Goal: Information Seeking & Learning: Check status

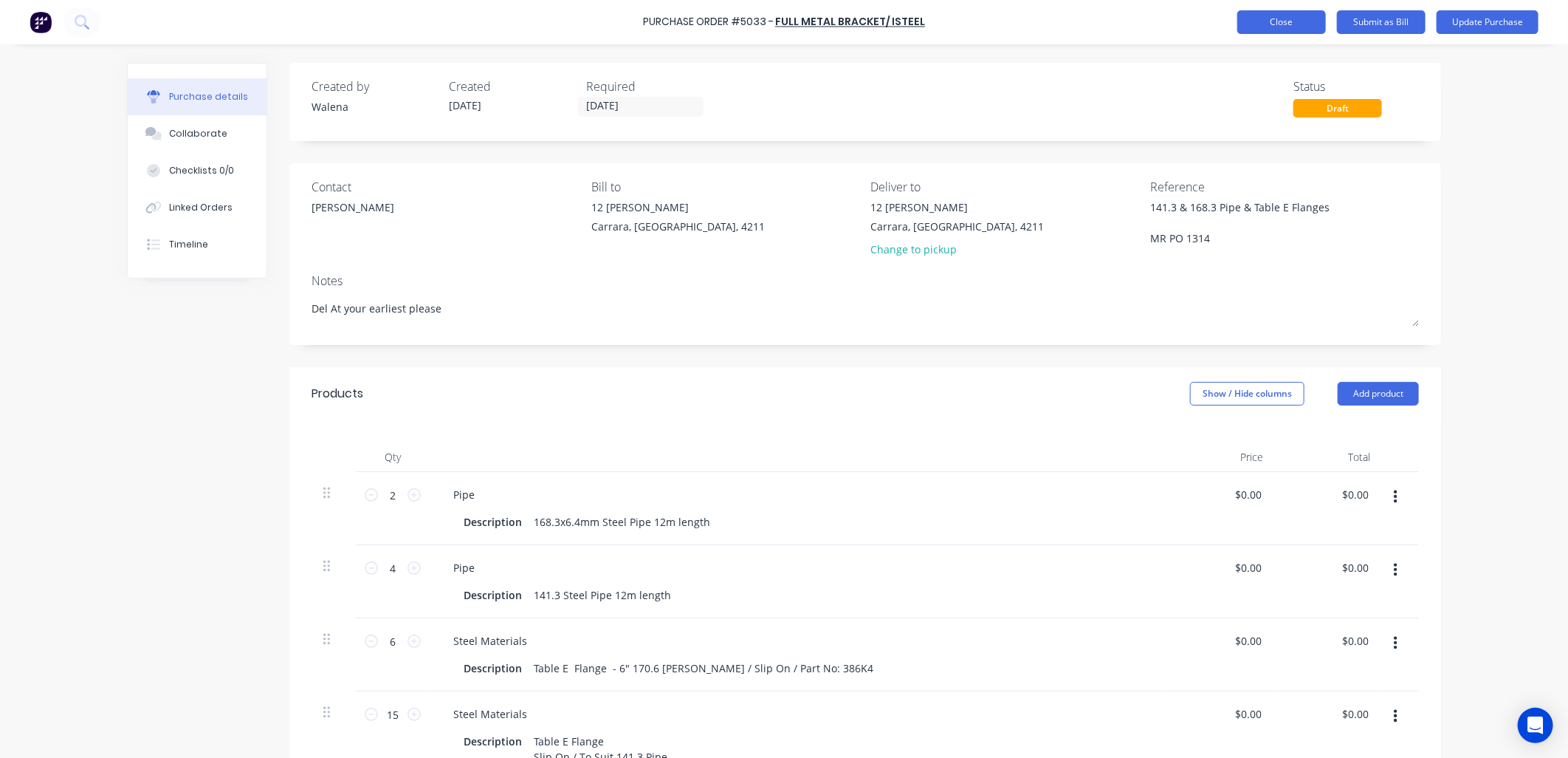
click at [1283, 18] on button "Close" at bounding box center [1282, 22] width 89 height 24
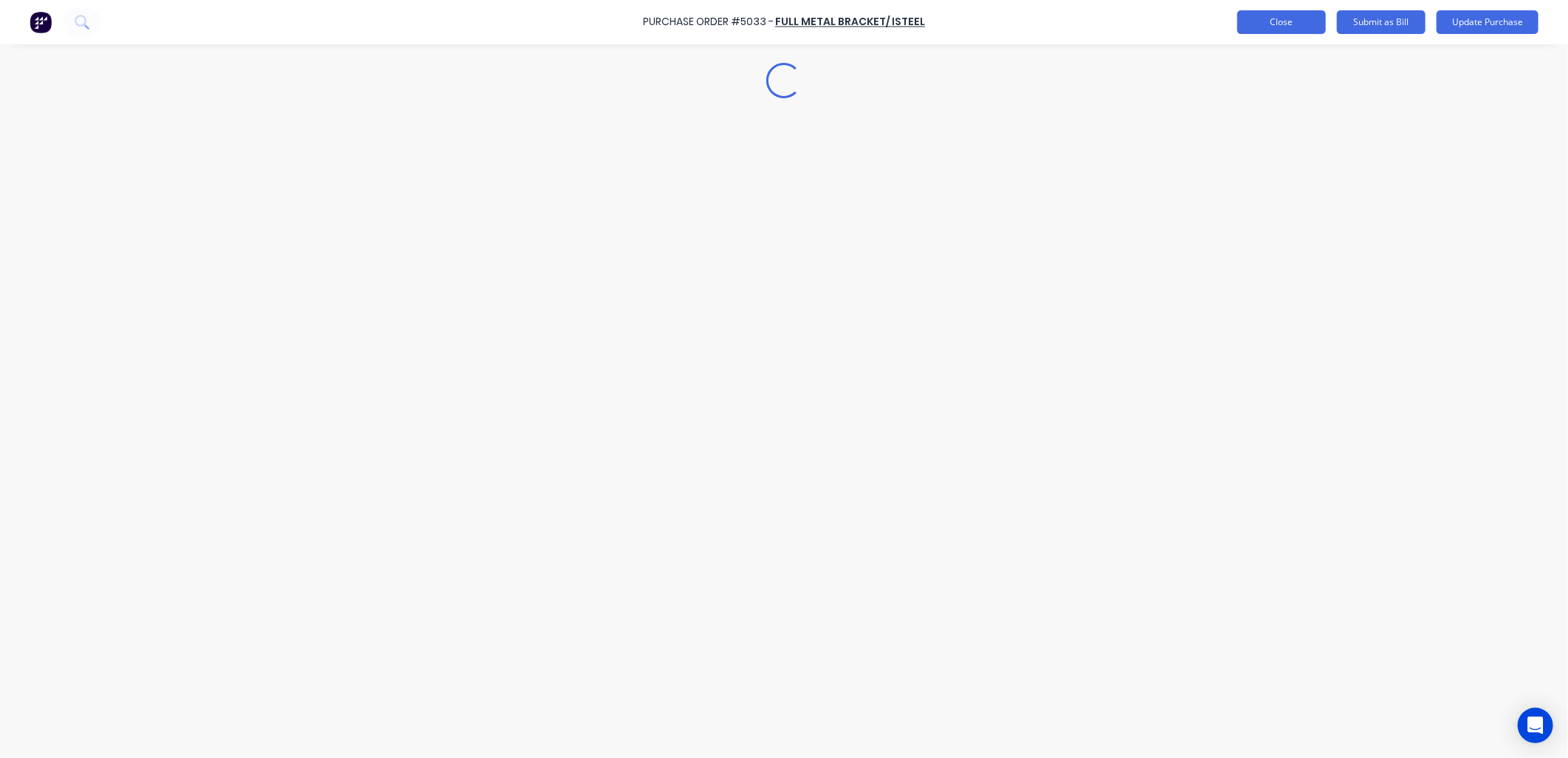
type textarea "x"
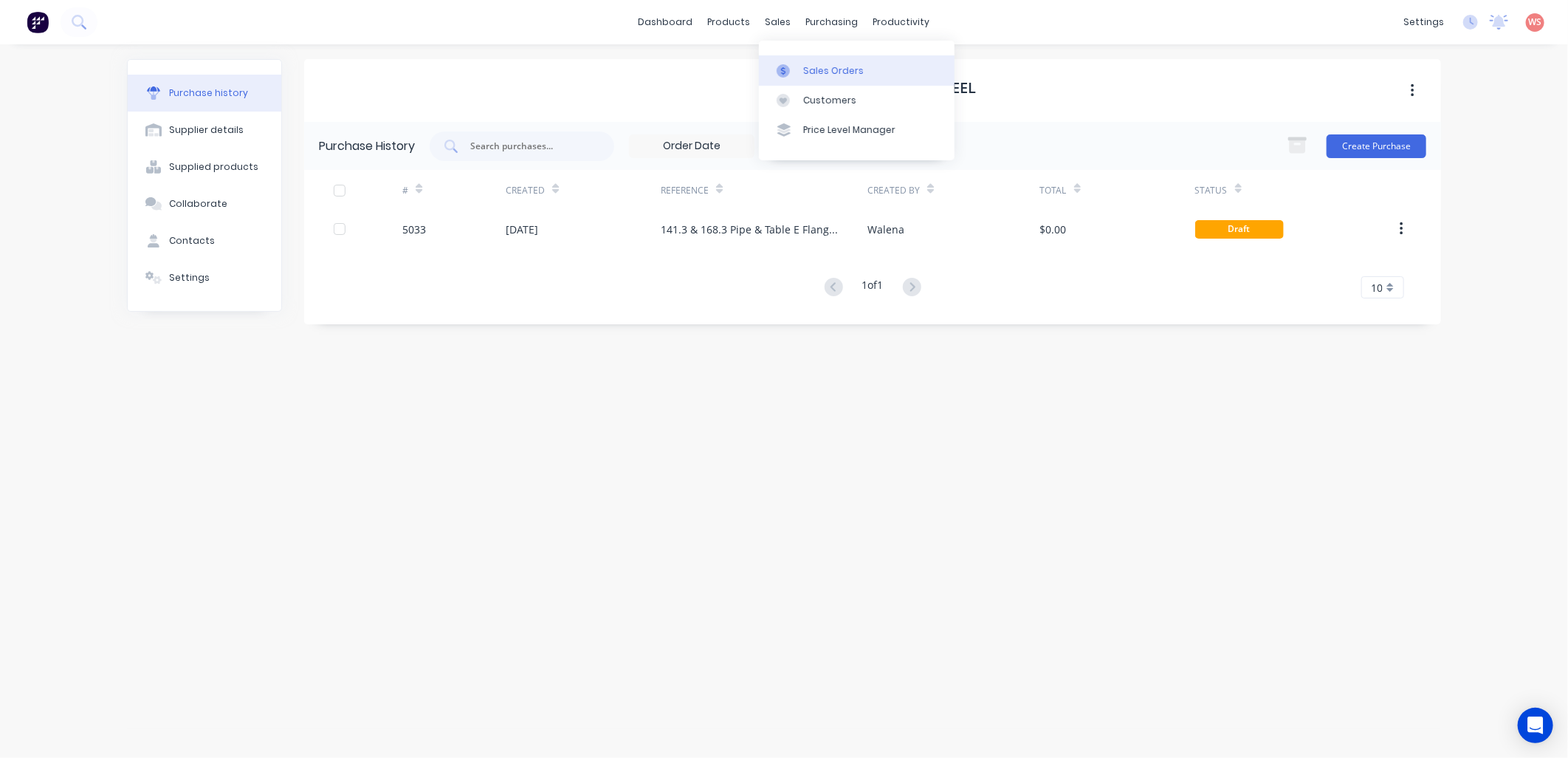
click at [842, 64] on div "Sales Orders" at bounding box center [834, 71] width 61 height 13
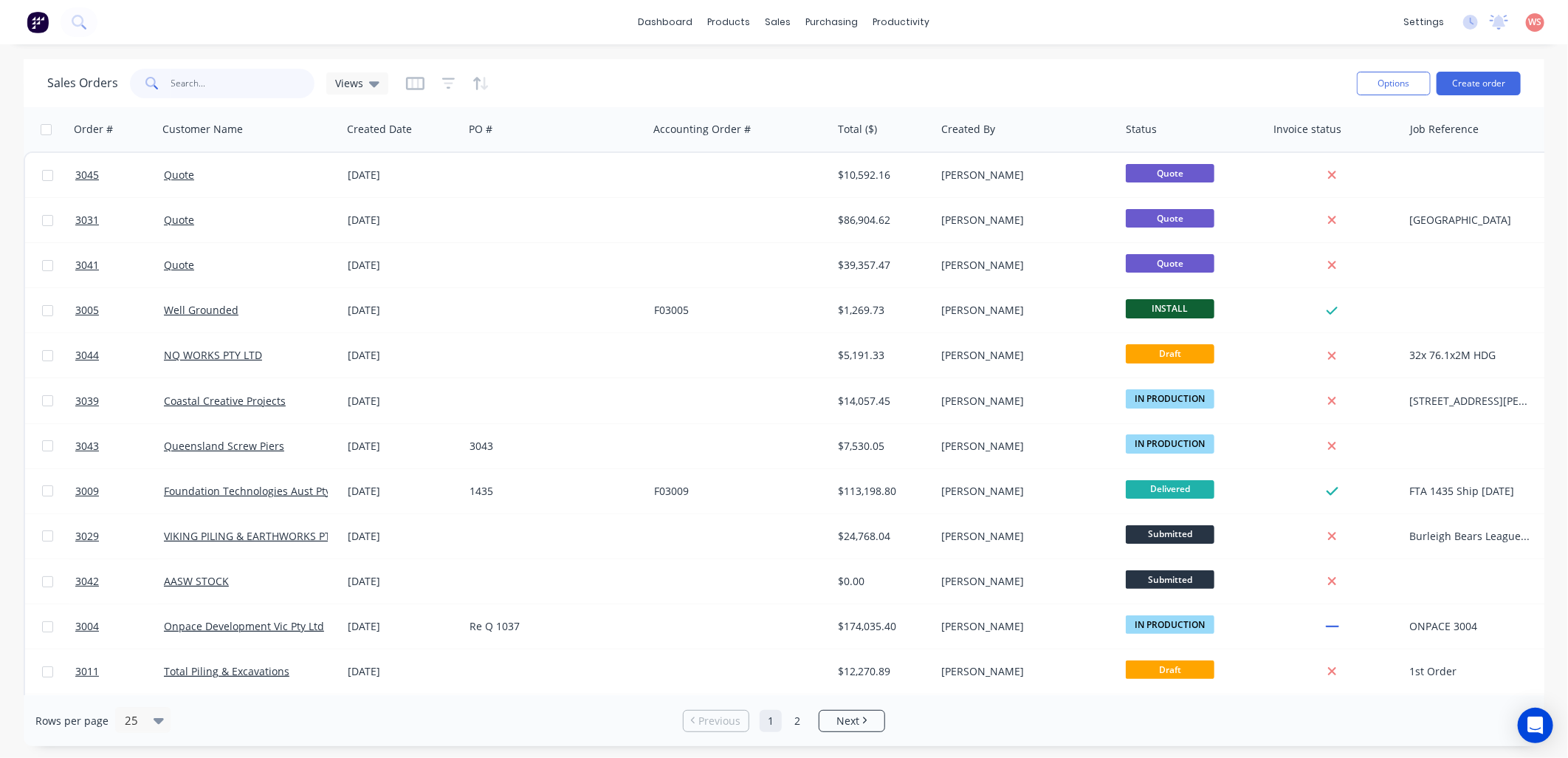
click at [210, 89] on input "text" at bounding box center [243, 82] width 144 height 29
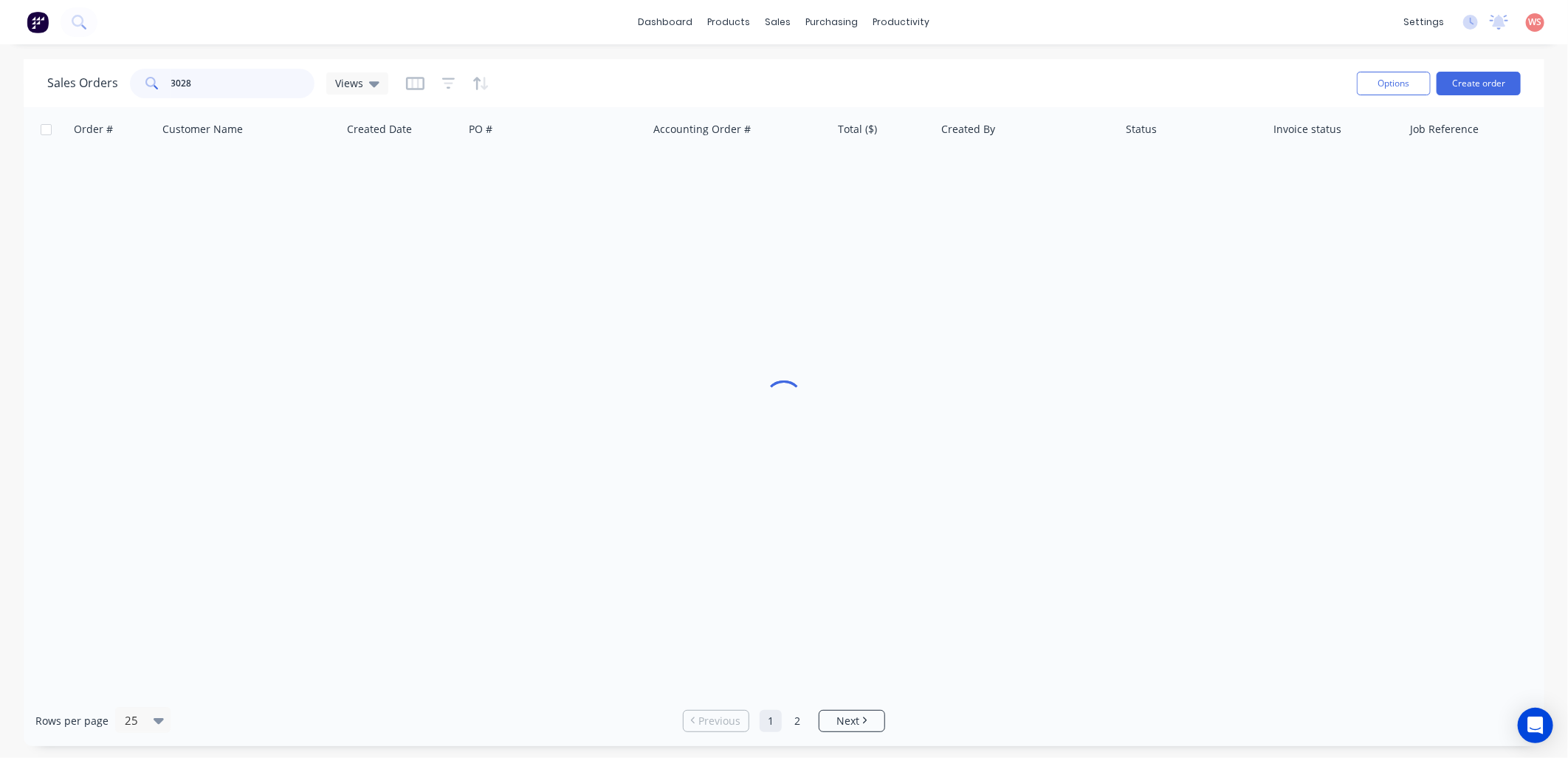
type input "3028"
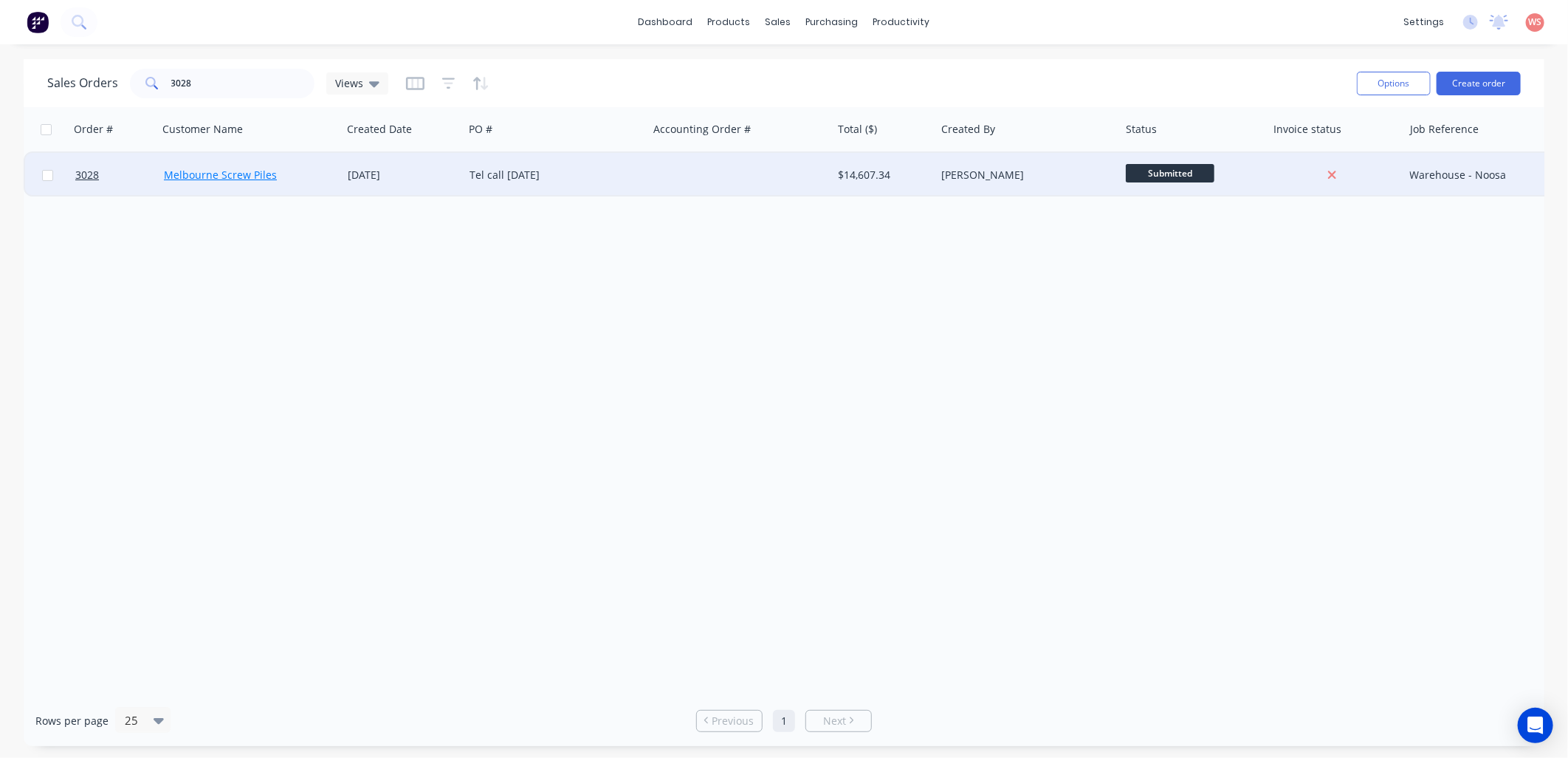
click at [244, 174] on link "Melbourne Screw Piles" at bounding box center [220, 174] width 113 height 14
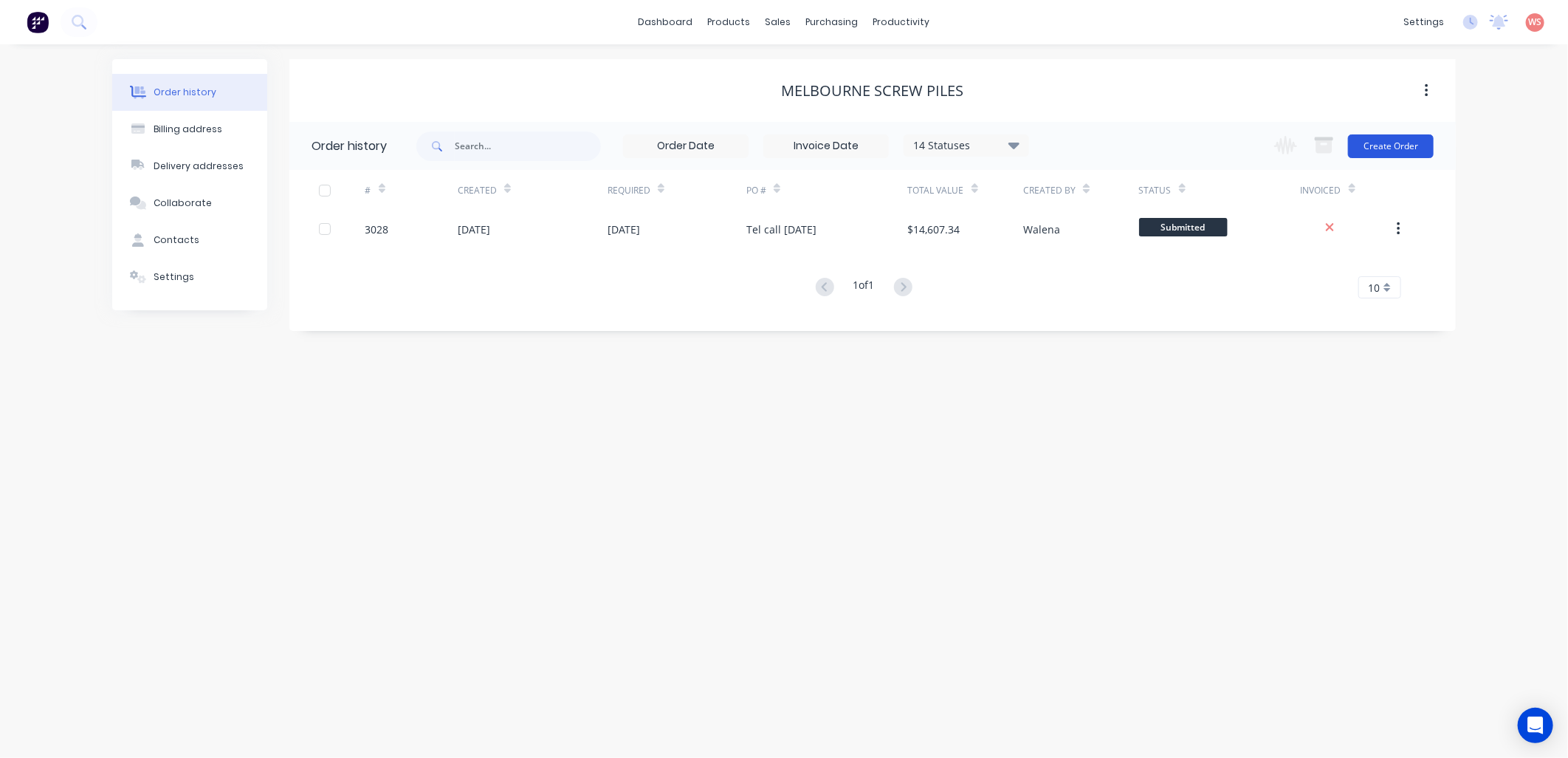
click at [1397, 146] on button "Create Order" at bounding box center [1391, 146] width 85 height 24
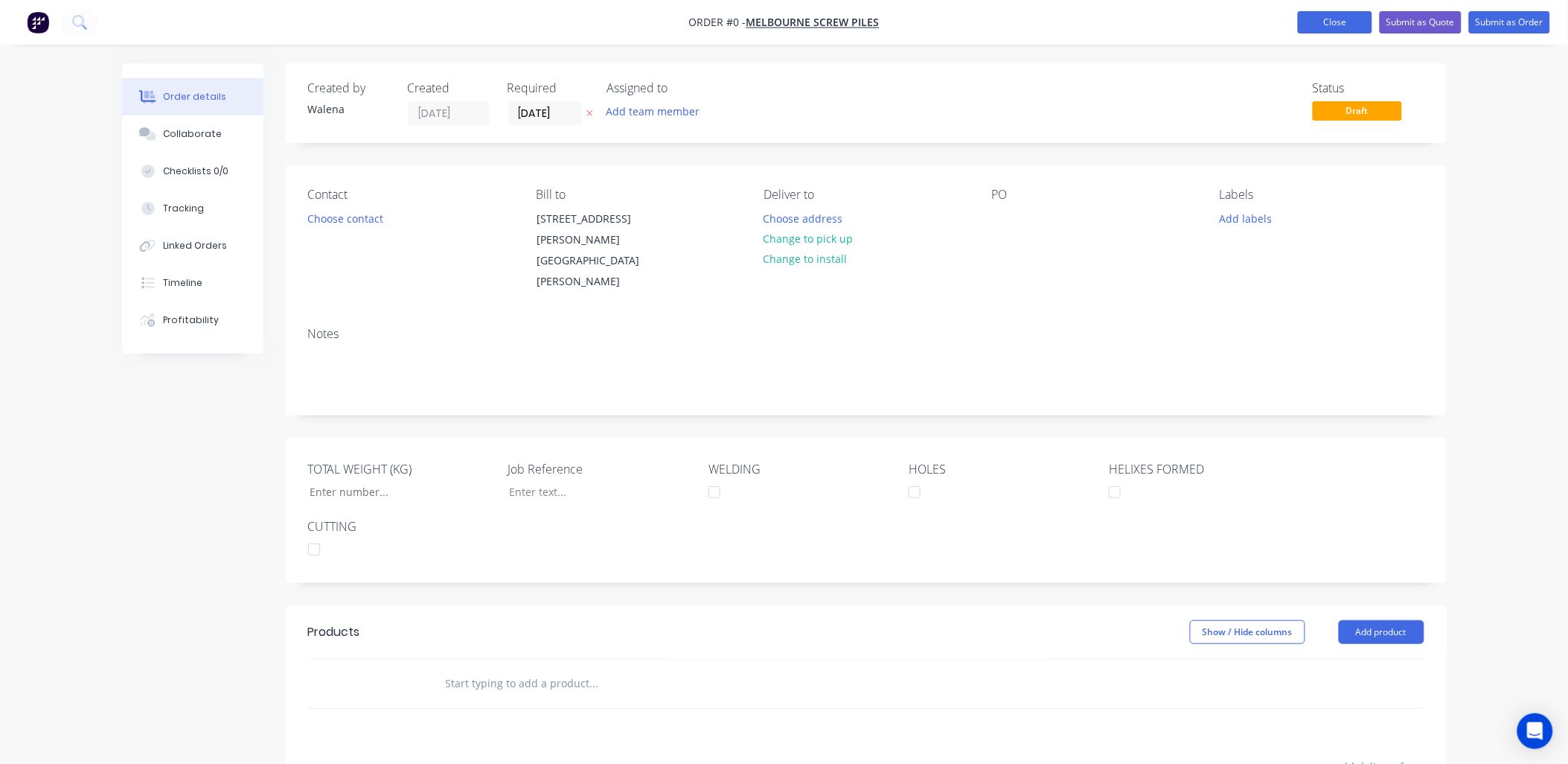
click at [1334, 11] on button "Close" at bounding box center [1335, 22] width 74 height 22
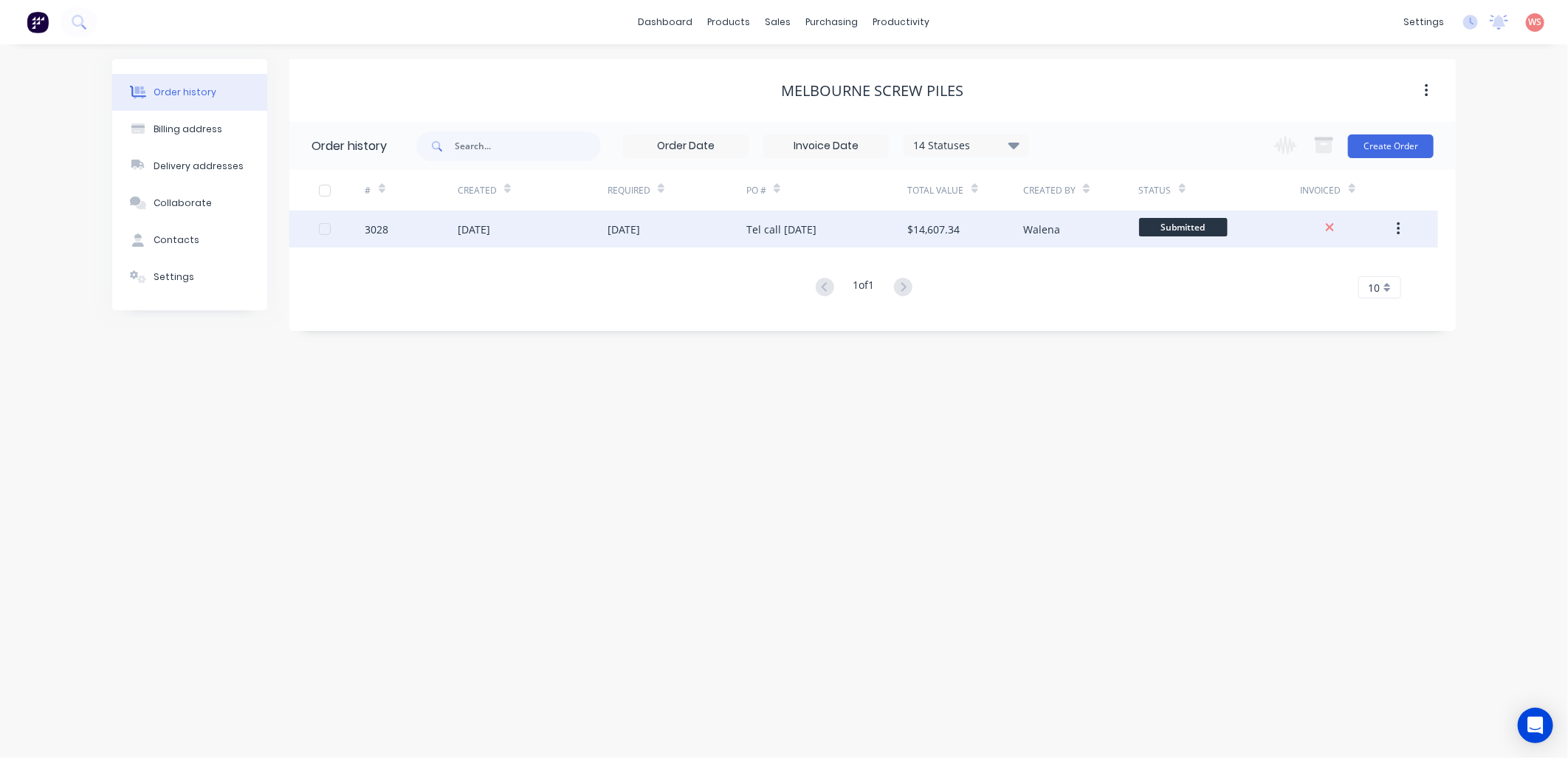
click at [379, 226] on div "3028" at bounding box center [377, 229] width 24 height 15
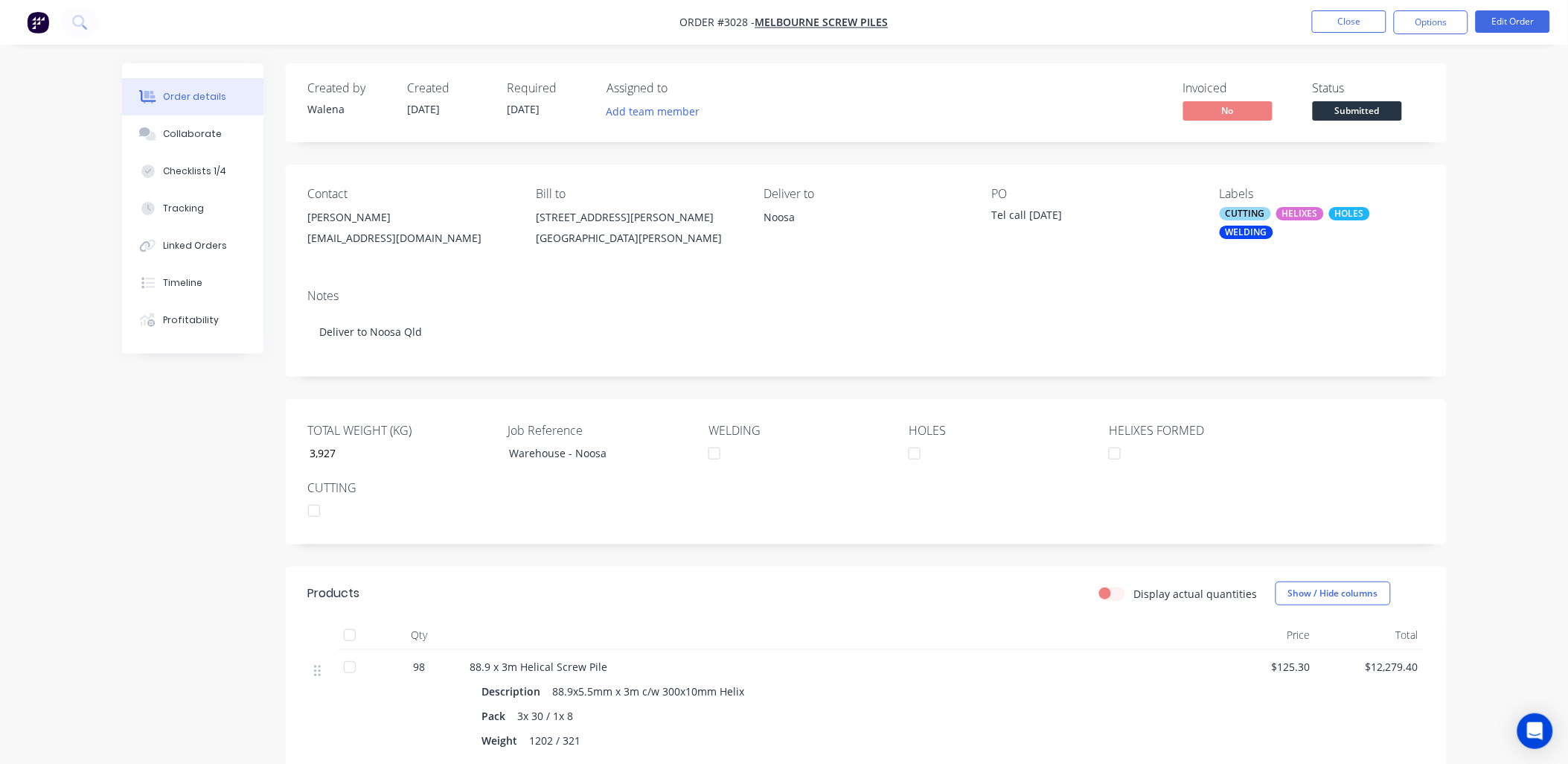
click at [1300, 216] on div "HELIXES" at bounding box center [1301, 214] width 48 height 13
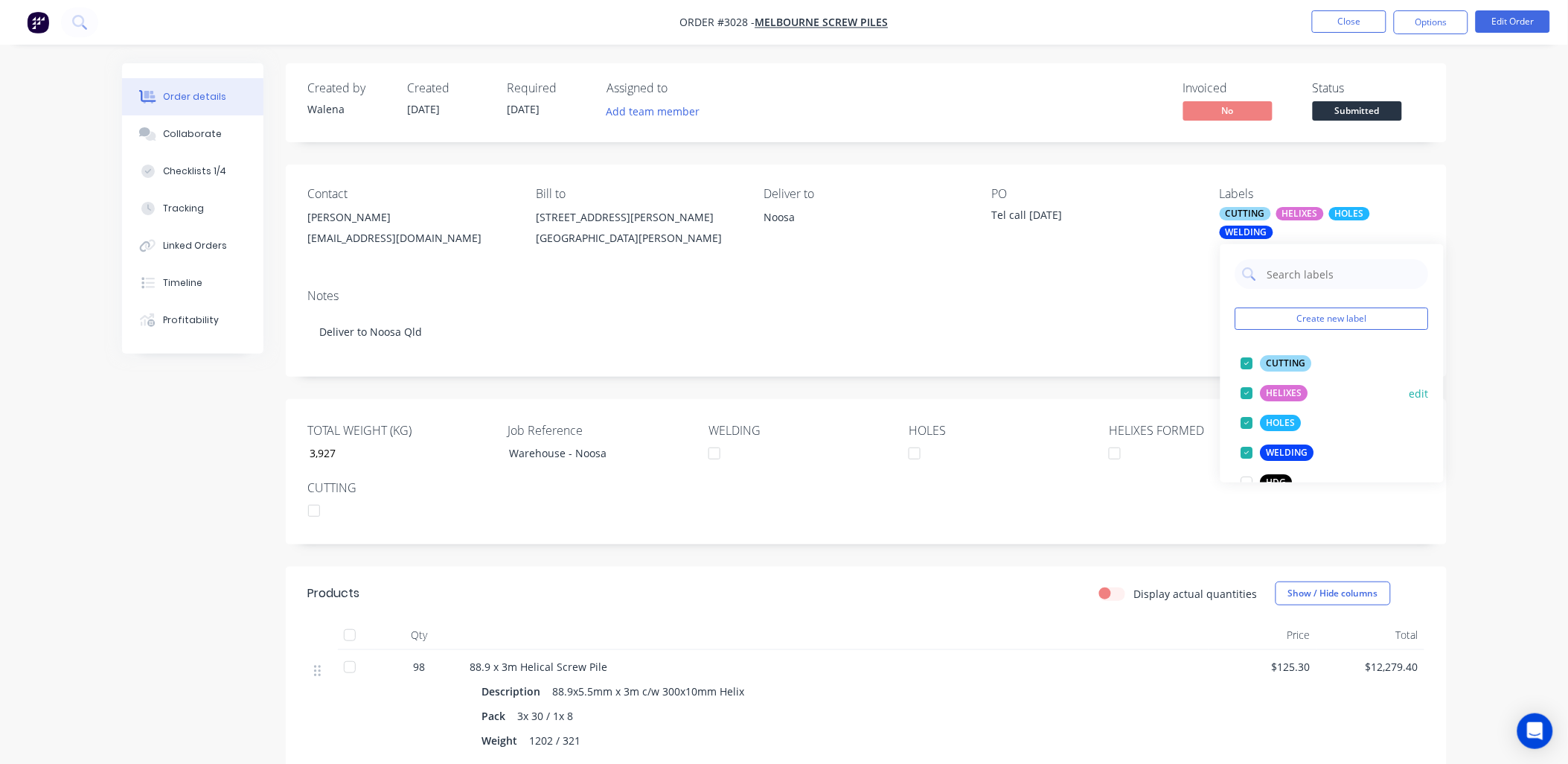
click at [1244, 393] on div at bounding box center [1247, 393] width 30 height 30
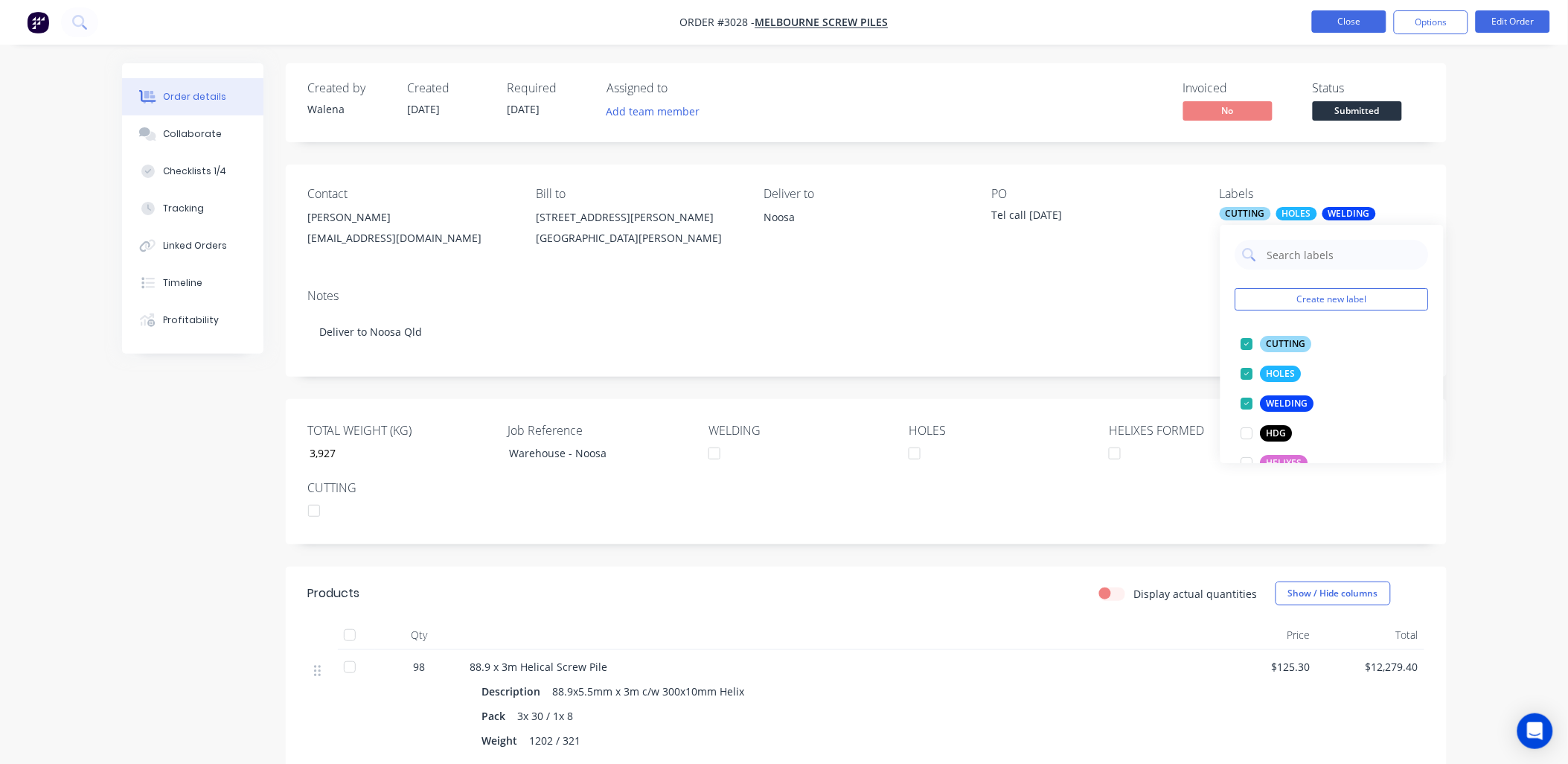
click at [1337, 22] on button "Close" at bounding box center [1349, 21] width 74 height 22
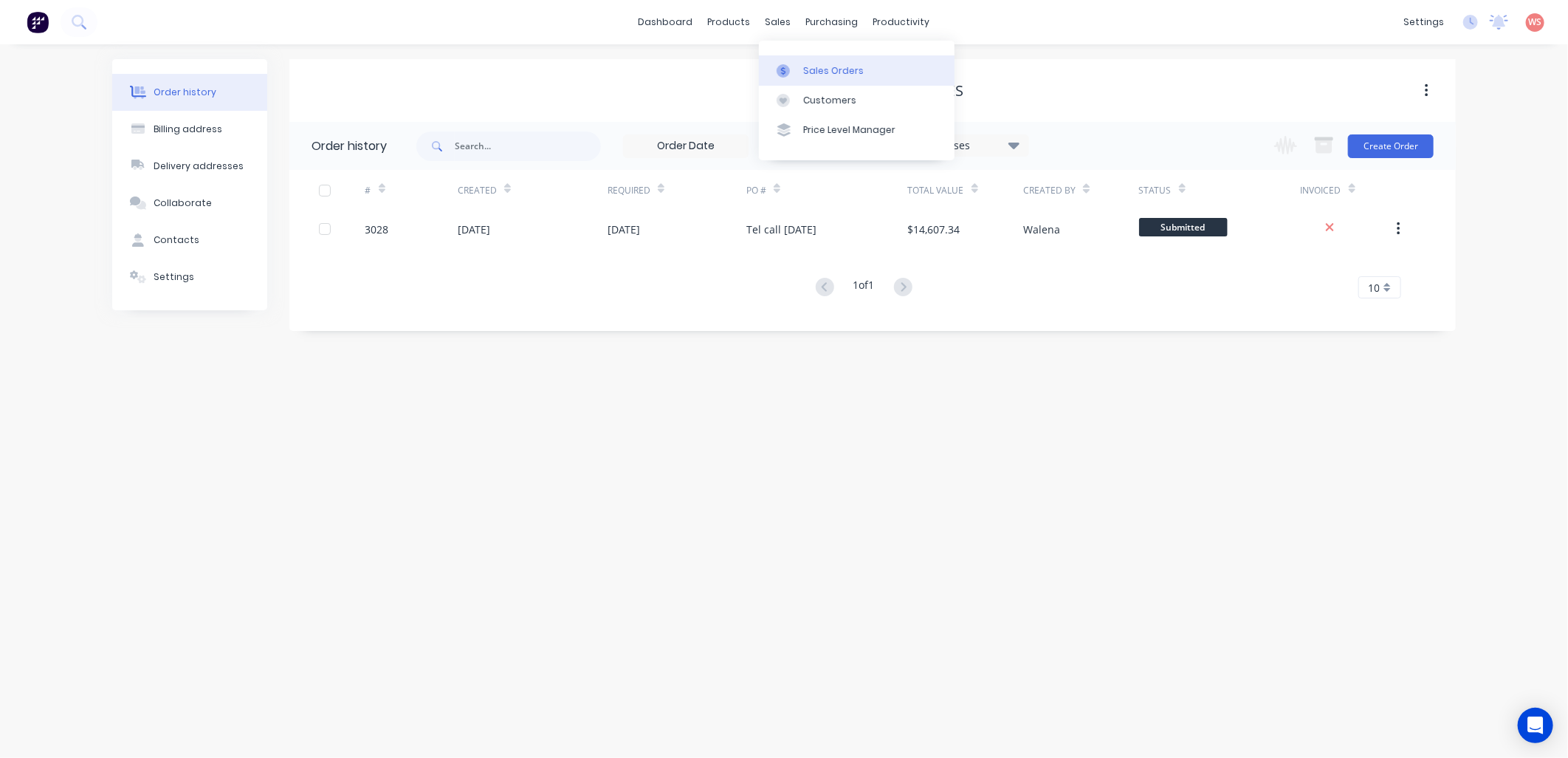
click at [804, 77] on div "Sales Orders" at bounding box center [834, 71] width 61 height 13
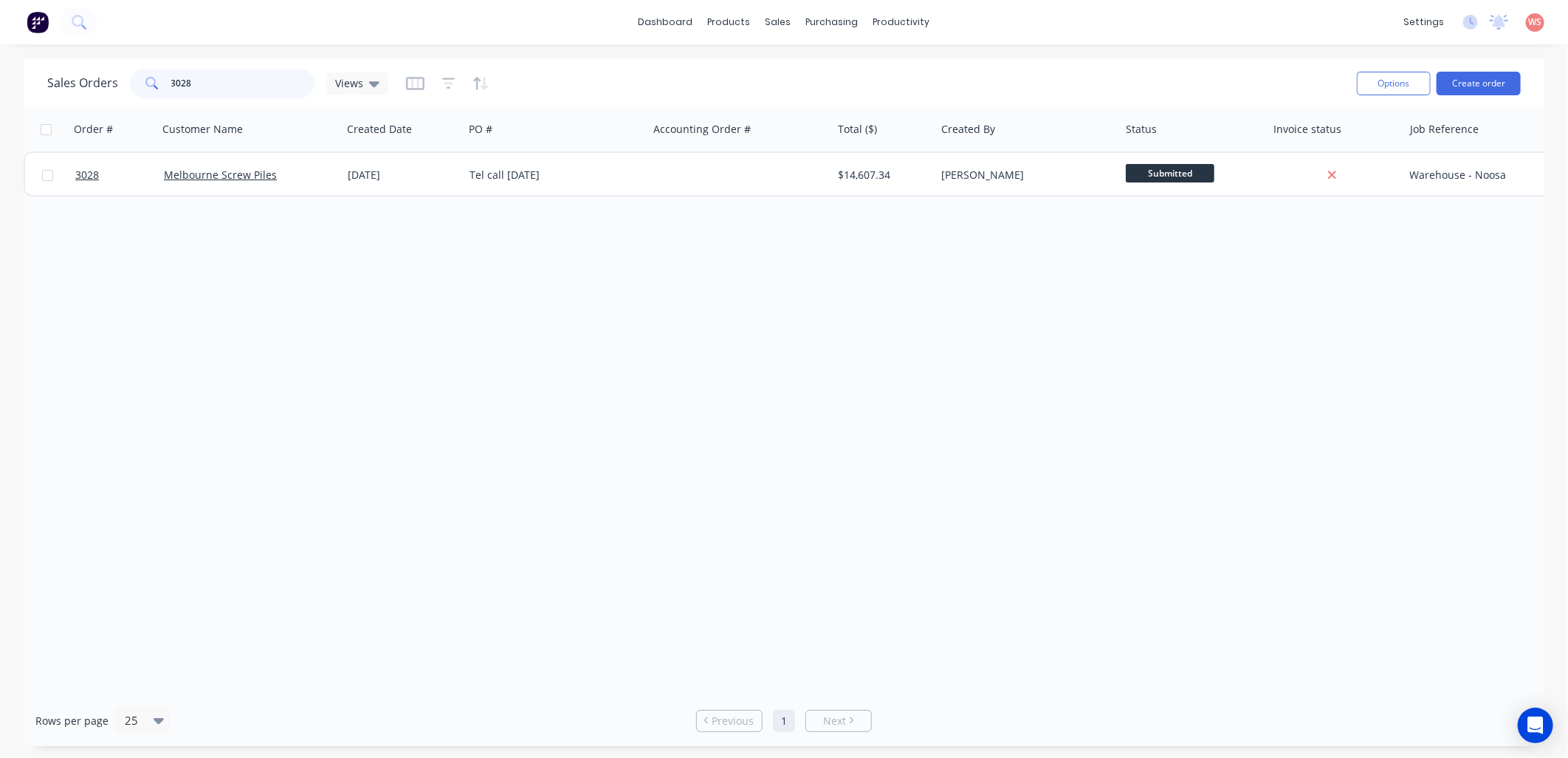
drag, startPoint x: 206, startPoint y: 81, endPoint x: 130, endPoint y: 74, distance: 76.3
click at [125, 80] on div "Sales Orders 3028 Views" at bounding box center [218, 82] width 341 height 29
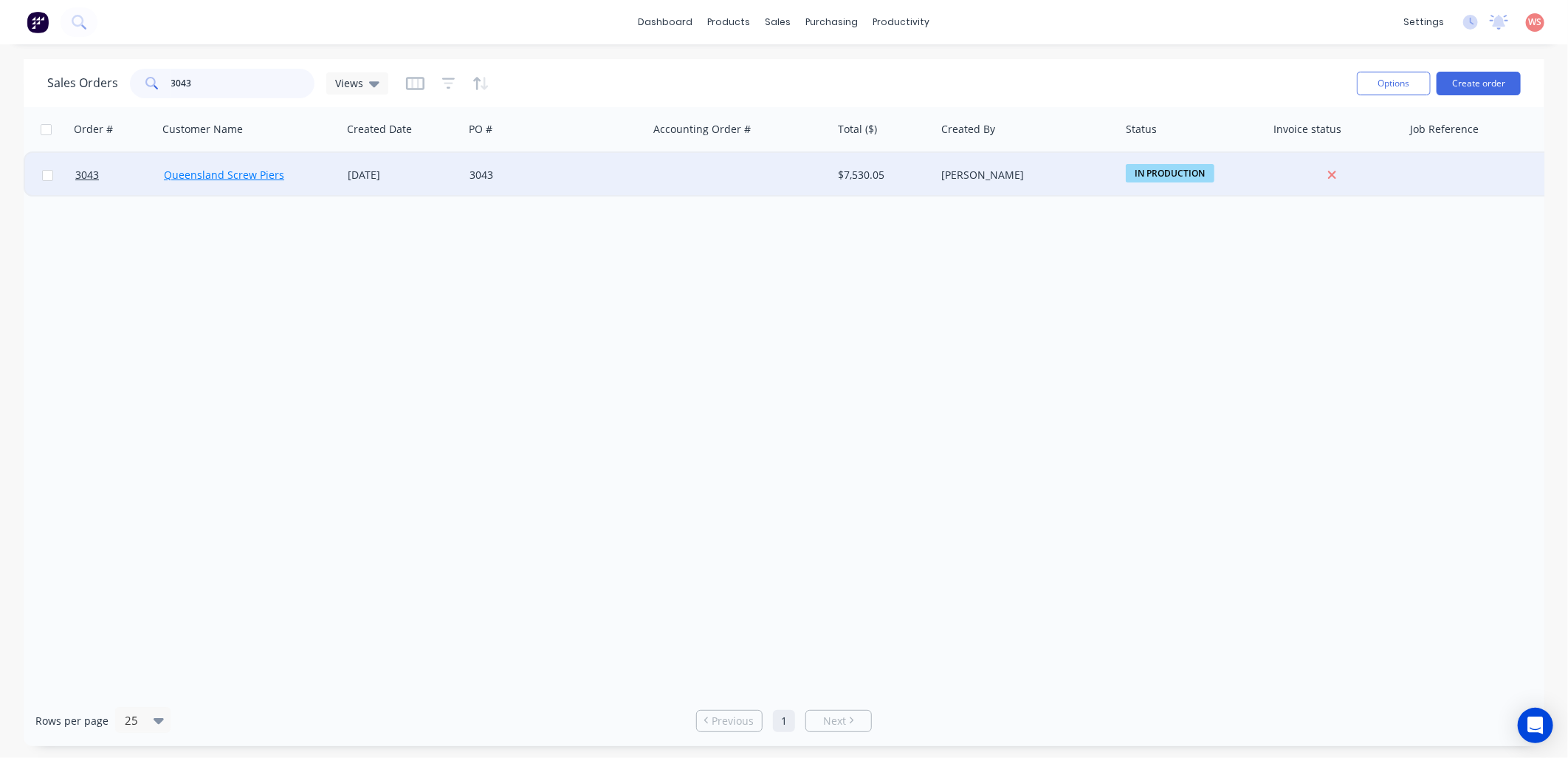
type input "3043"
click at [261, 175] on link "Queensland Screw Piers" at bounding box center [224, 174] width 120 height 14
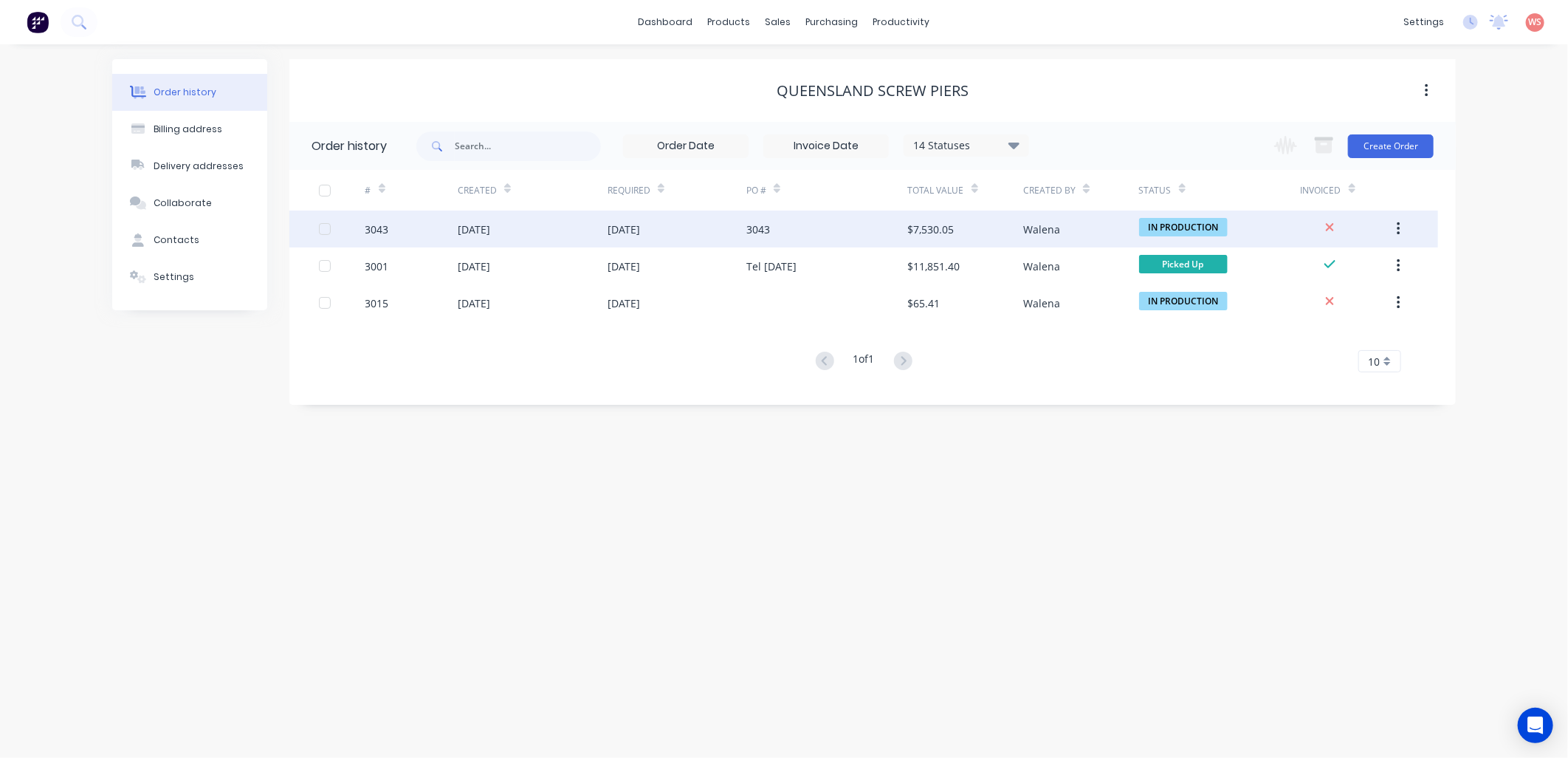
click at [377, 226] on div "3043" at bounding box center [377, 229] width 24 height 15
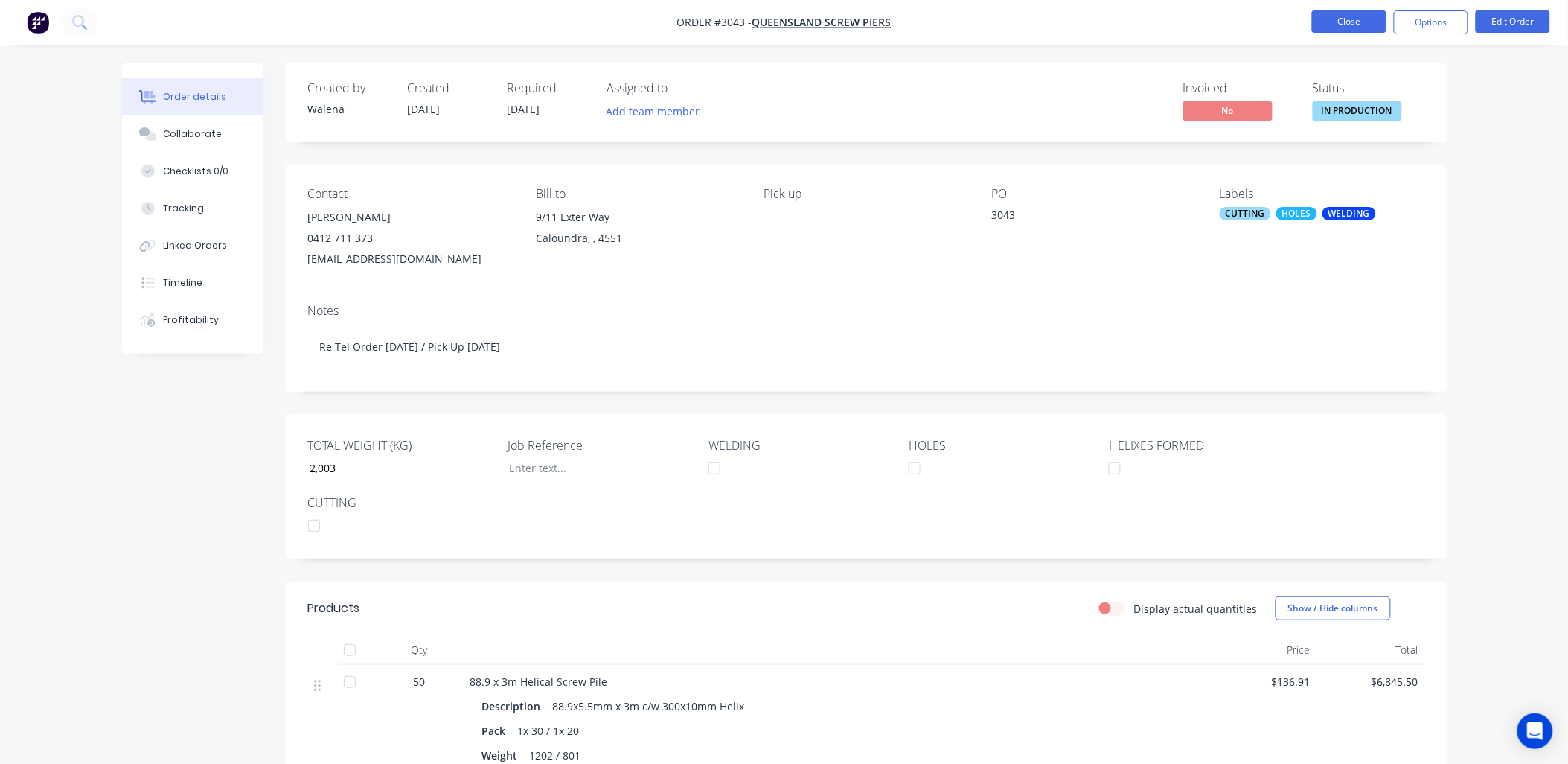
click at [1347, 28] on button "Close" at bounding box center [1349, 21] width 74 height 22
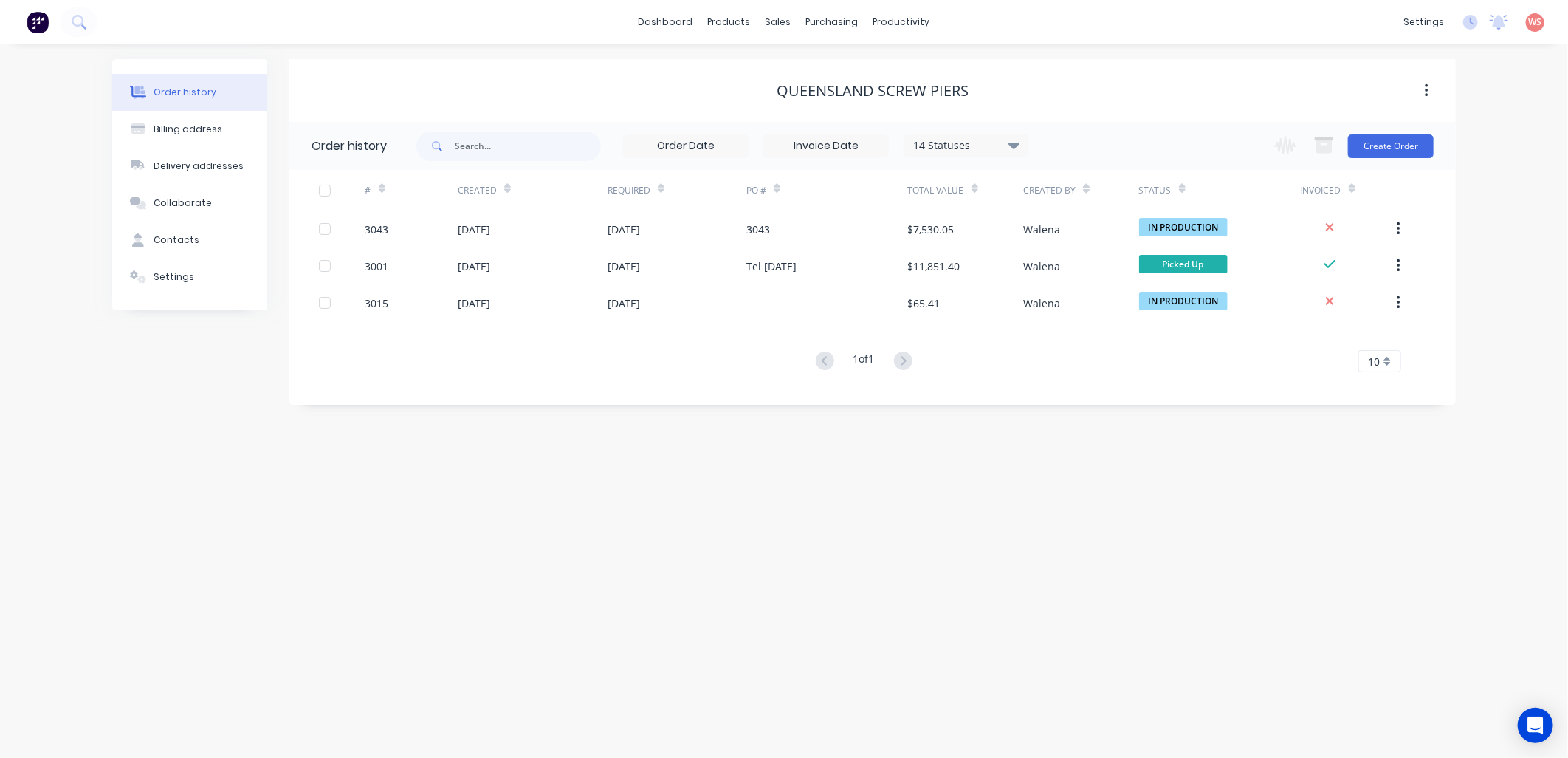
click at [925, 611] on div "Order history Billing address Delivery addresses Collaborate Contacts Settings …" at bounding box center [784, 401] width 1568 height 713
click at [837, 79] on link "Sales Orders" at bounding box center [856, 69] width 196 height 29
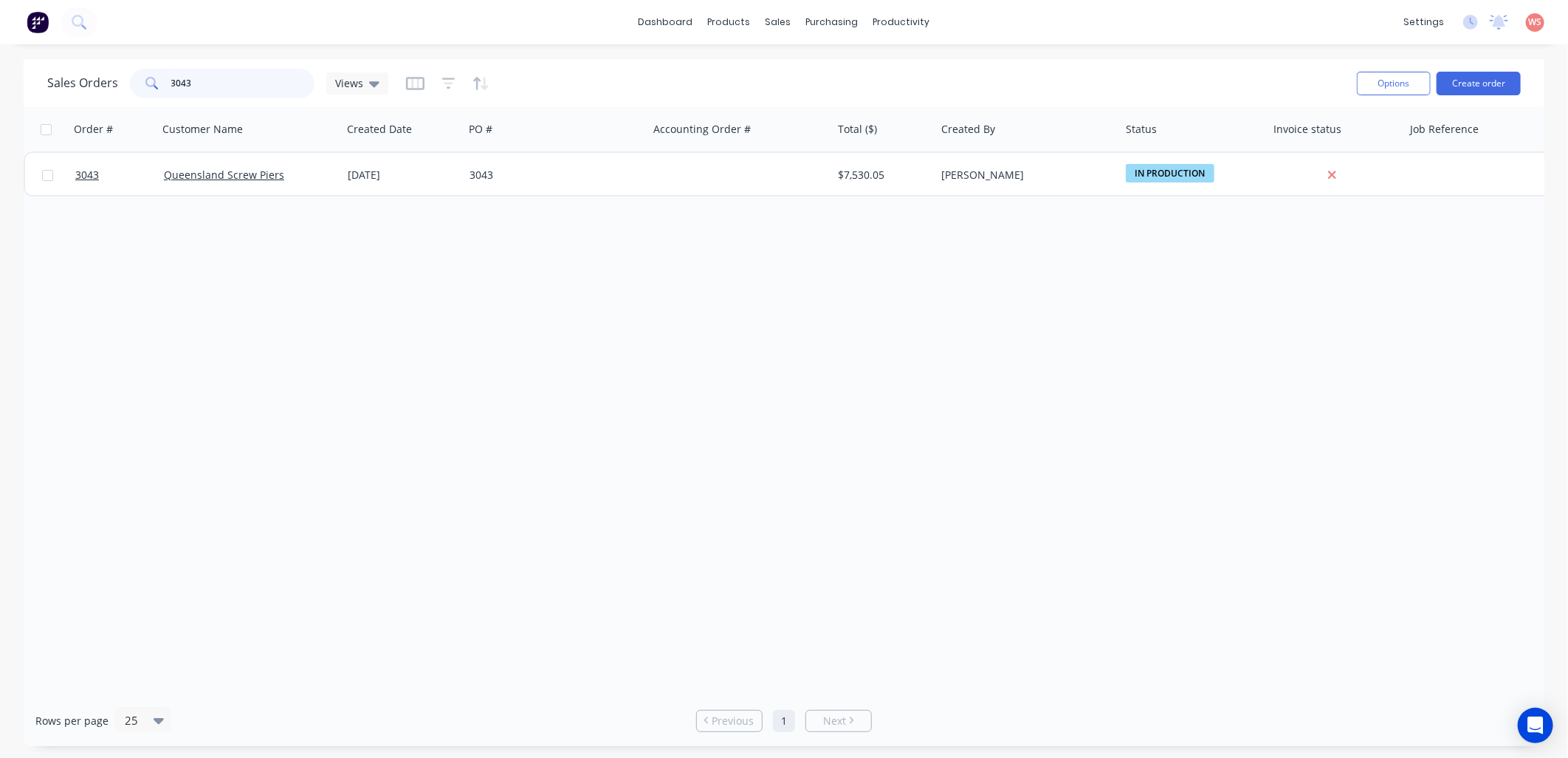
drag, startPoint x: 233, startPoint y: 83, endPoint x: 135, endPoint y: 89, distance: 98.2
click at [135, 89] on div "3043" at bounding box center [222, 82] width 185 height 29
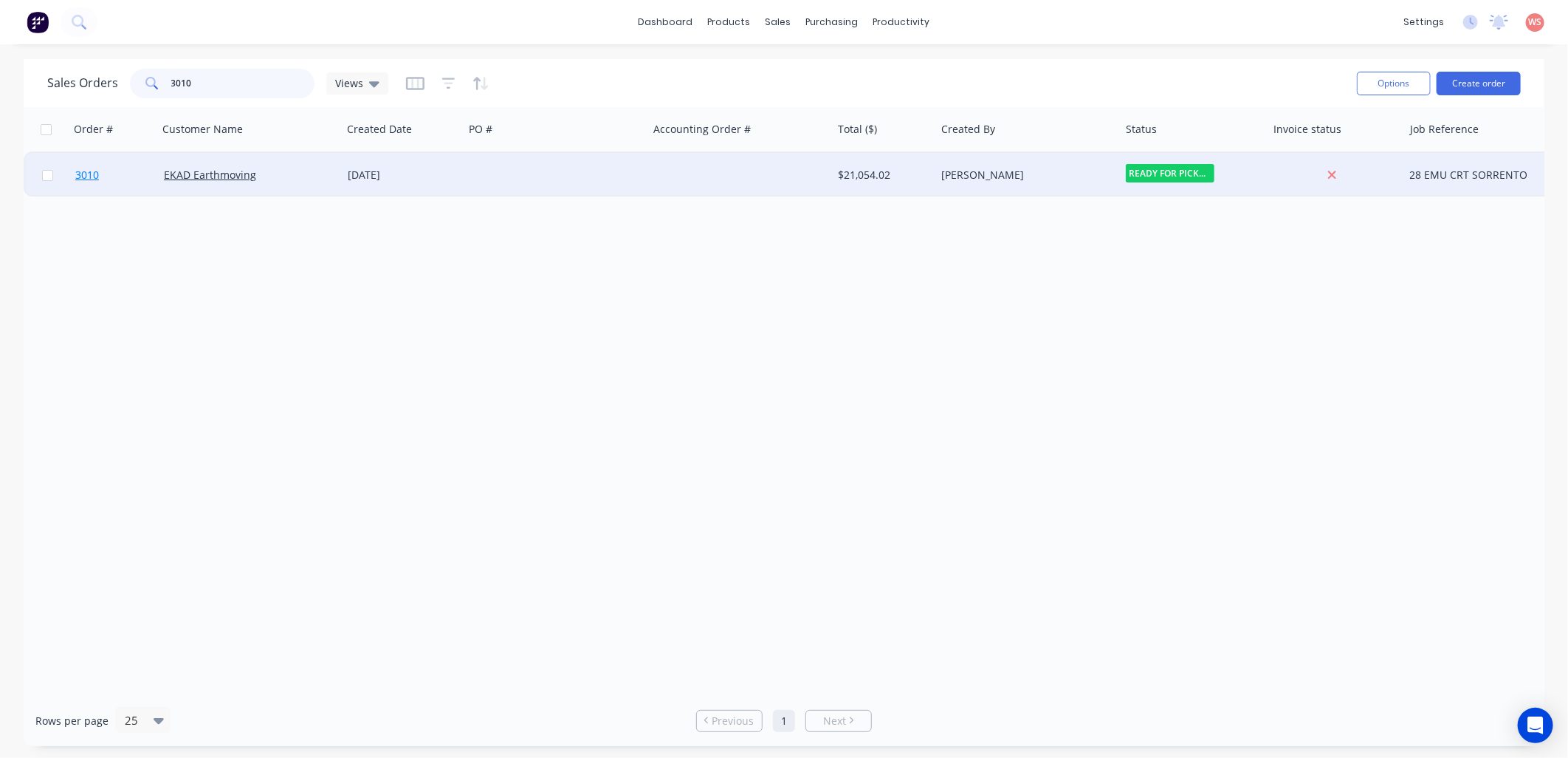
type input "3010"
click at [83, 178] on span "3010" at bounding box center [86, 175] width 24 height 15
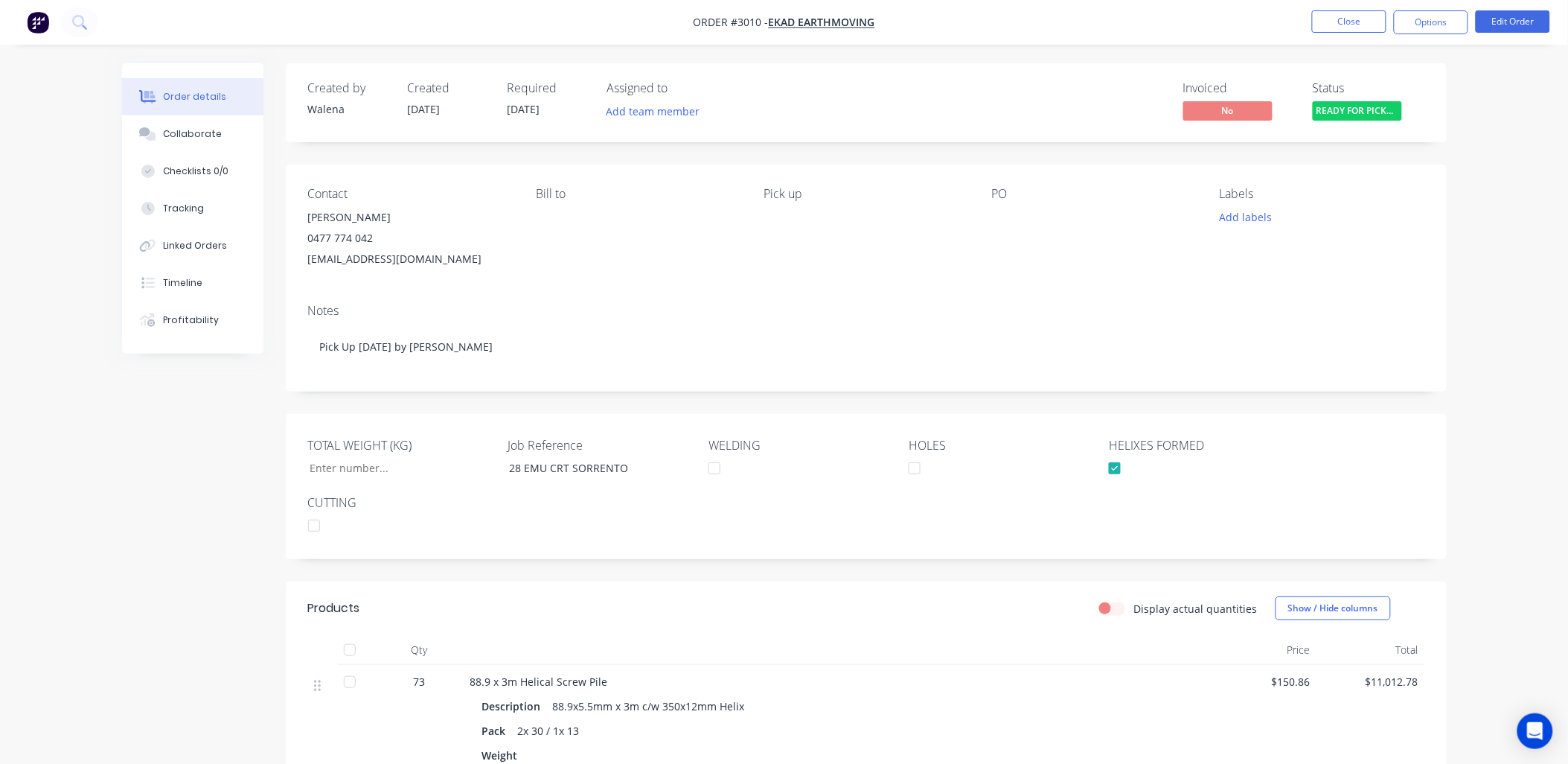
click at [97, 511] on div "Order details Collaborate Checklists 0/0 Tracking Linked Orders Timeline Profit…" at bounding box center [784, 620] width 1568 height 1240
